Goal: Complete application form

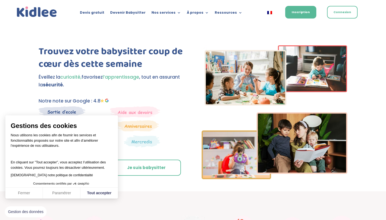
click at [28, 191] on button "Fermer" at bounding box center [24, 193] width 38 height 11
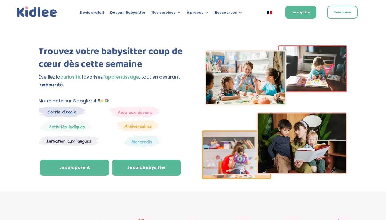
click at [120, 163] on link "Je suis babysitter" at bounding box center [146, 168] width 69 height 16
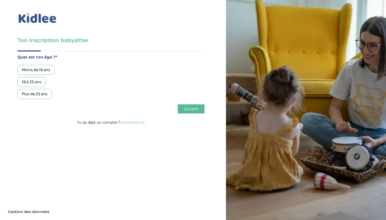
click at [41, 83] on div "18 à 25 ans" at bounding box center [31, 82] width 28 height 10
click at [186, 107] on span "Suivant" at bounding box center [191, 108] width 15 height 5
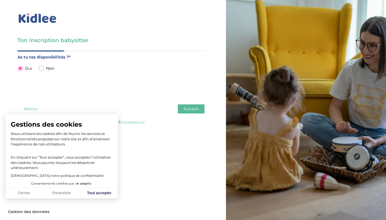
click at [186, 107] on span "Suivant" at bounding box center [191, 108] width 15 height 5
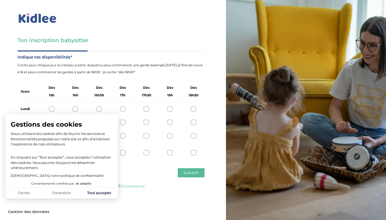
click at [23, 194] on button "Fermer" at bounding box center [24, 193] width 38 height 11
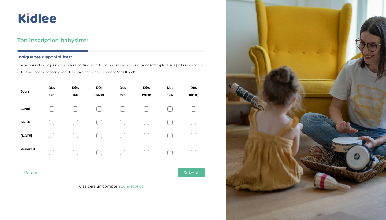
click at [99, 109] on div at bounding box center [99, 108] width 5 height 5
click at [76, 109] on div at bounding box center [75, 108] width 5 height 5
click at [169, 121] on div at bounding box center [169, 122] width 5 height 5
click at [171, 138] on div at bounding box center [169, 135] width 5 height 5
click at [171, 138] on icon at bounding box center [170, 136] width 4 height 4
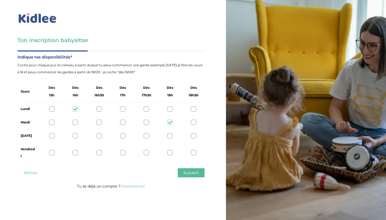
click at [52, 151] on div at bounding box center [51, 152] width 5 height 5
click at [204, 171] on button "Suivant" at bounding box center [191, 172] width 27 height 9
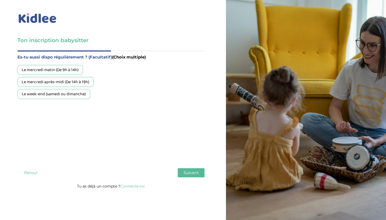
click at [65, 96] on div "Le week-end (samedi ou dimanche)" at bounding box center [53, 94] width 73 height 10
click at [192, 169] on button "Suivant" at bounding box center [191, 172] width 27 height 9
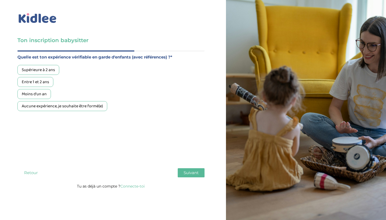
click at [84, 106] on div "Aucune expérience, je souhaite être formé(e)" at bounding box center [62, 106] width 90 height 10
click at [185, 174] on span "Suivant" at bounding box center [191, 172] width 15 height 5
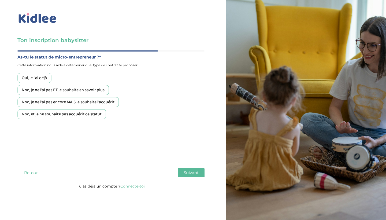
click at [93, 115] on div "Non, et je ne souhaite pas acquérir ce statut" at bounding box center [61, 114] width 89 height 10
click at [199, 173] on button "Suivant" at bounding box center [191, 172] width 27 height 9
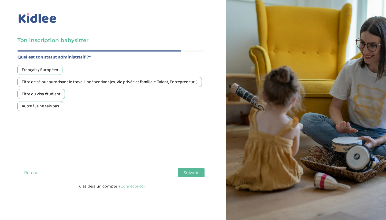
click at [53, 71] on div "Français / Européen" at bounding box center [39, 70] width 45 height 10
click at [192, 171] on span "Suivant" at bounding box center [191, 172] width 15 height 5
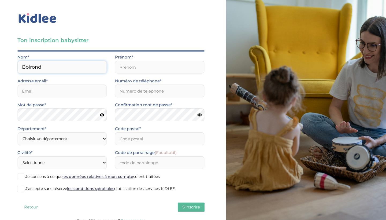
type input "Boirond"
type input "Néhémie"
type input "nboirond.pro@gmail.com"
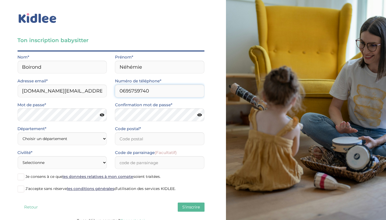
type input "0695759740"
select select "78"
click at [145, 136] on input "Code postal*" at bounding box center [160, 138] width 90 height 13
type input "78310"
select select "1"
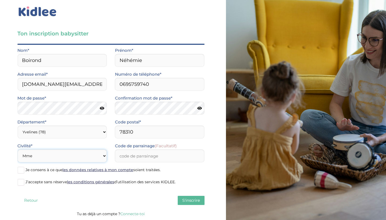
scroll to position [7, 0]
click at [24, 180] on label "J’accepte sans réserve les conditions générales d’utilisation des services KIDL…" at bounding box center [110, 182] width 187 height 8
click at [0, 0] on input "J’accepte sans réserve les conditions générales d’utilisation des services KIDL…" at bounding box center [0, 0] width 0 height 0
click at [24, 180] on label "J’accepte sans réserve les conditions générales d’utilisation des services KIDL…" at bounding box center [110, 182] width 187 height 8
click at [0, 0] on input "J’accepte sans réserve les conditions générales d’utilisation des services KIDL…" at bounding box center [0, 0] width 0 height 0
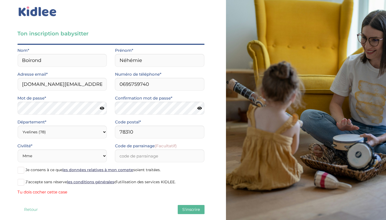
click at [24, 180] on label "J’accepte sans réserve les conditions générales d’utilisation des services KIDL…" at bounding box center [110, 182] width 187 height 8
click at [0, 0] on input "J’accepte sans réserve les conditions générales d’utilisation des services KIDL…" at bounding box center [0, 0] width 0 height 0
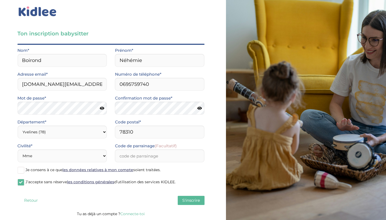
click at [185, 198] on span "S'inscrire" at bounding box center [191, 200] width 18 height 5
click at [192, 201] on span "S'inscrire" at bounding box center [191, 200] width 18 height 5
click at [194, 201] on span "S'inscrire" at bounding box center [191, 200] width 18 height 5
click at [22, 170] on span at bounding box center [20, 170] width 7 height 7
click at [0, 0] on input "Je consens à ce que les données relatives à mon compte soient traitées." at bounding box center [0, 0] width 0 height 0
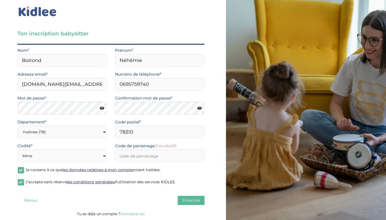
click at [190, 201] on span "S'inscrire" at bounding box center [191, 200] width 18 height 5
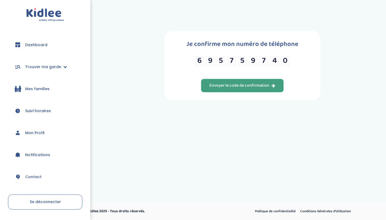
click at [228, 89] on div "Envoyer le code de confirmation" at bounding box center [243, 86] width 66 height 6
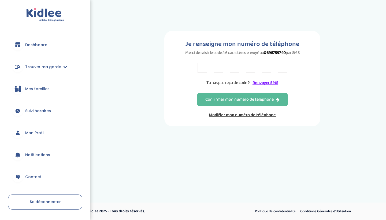
click at [204, 72] on input "text" at bounding box center [202, 68] width 9 height 10
type input "9"
type input "C"
type input "L"
type input "P"
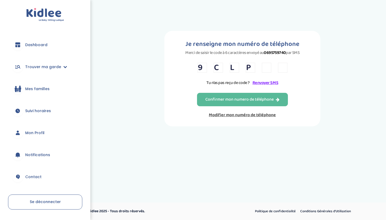
type input "K"
type input "N"
type input "B"
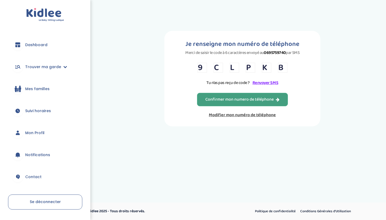
click at [211, 103] on div "Confirmer mon numero de téléphone" at bounding box center [243, 100] width 74 height 6
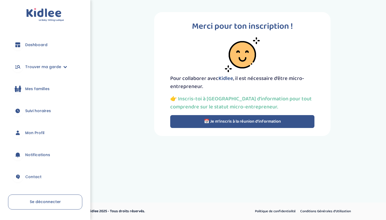
click at [222, 120] on button "📅 Je m’inscris à la réunion d’information" at bounding box center [242, 121] width 144 height 13
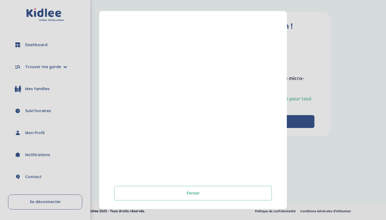
scroll to position [75, 0]
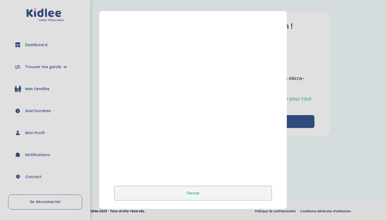
click at [183, 189] on button "Fermer" at bounding box center [193, 193] width 158 height 14
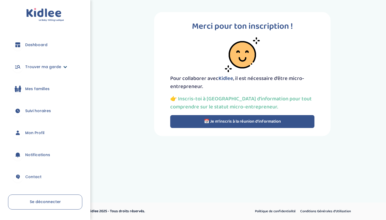
click at [46, 72] on link "Trouver ma garde" at bounding box center [45, 66] width 74 height 19
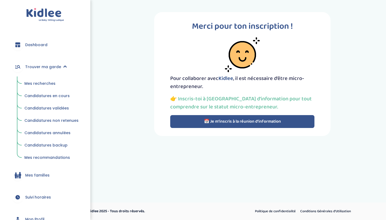
click at [46, 81] on span "Mes recherches" at bounding box center [39, 83] width 31 height 5
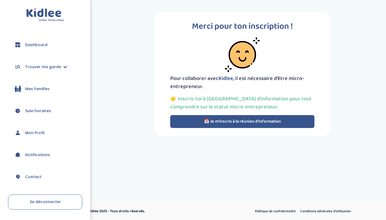
click at [43, 45] on span "Dashboard" at bounding box center [36, 45] width 22 height 6
click at [37, 113] on span "Suivi horaires" at bounding box center [38, 111] width 26 height 6
